Goal: Register for event/course

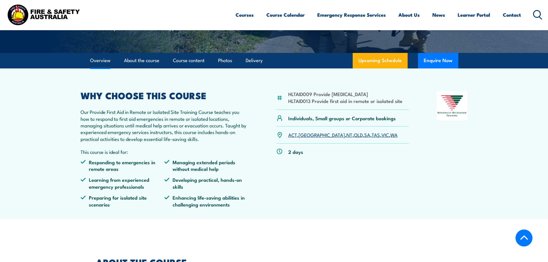
scroll to position [144, 0]
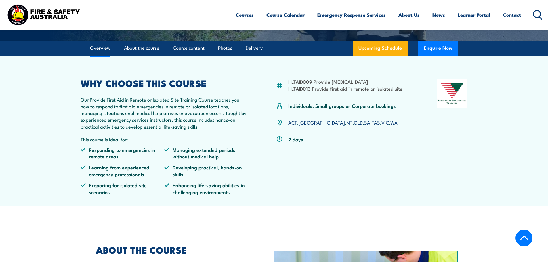
click at [283, 123] on link "SA" at bounding box center [367, 122] width 6 height 7
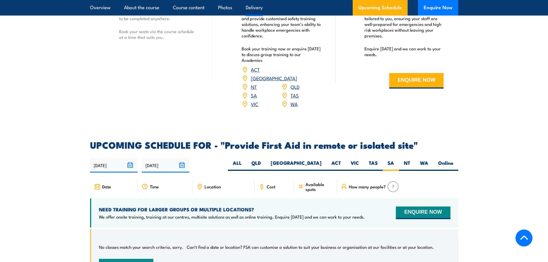
scroll to position [891, 0]
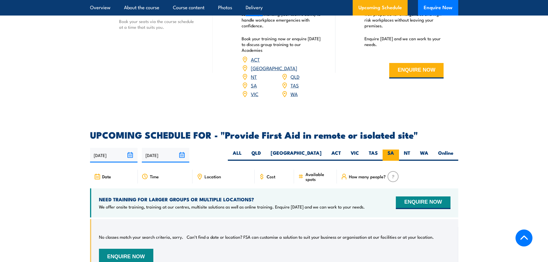
click at [391, 149] on label "SA" at bounding box center [390, 154] width 16 height 11
click at [394, 149] on input "SA" at bounding box center [396, 151] width 4 height 4
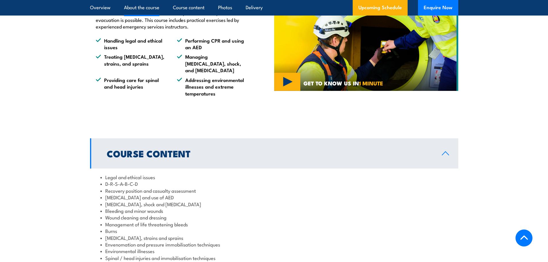
scroll to position [402, 0]
